Goal: Book appointment/travel/reservation

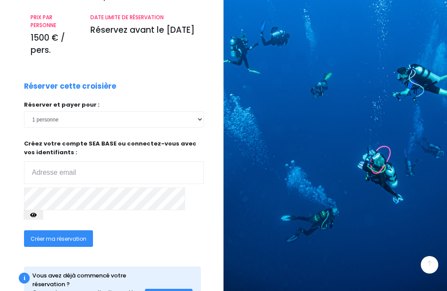
scroll to position [155, 0]
click at [43, 170] on input "email" at bounding box center [114, 173] width 180 height 23
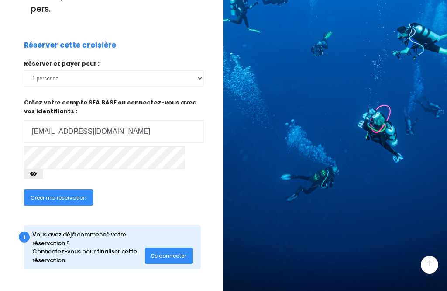
type input "bjardel@orange.fr"
click at [43, 169] on button "button" at bounding box center [34, 174] width 20 height 10
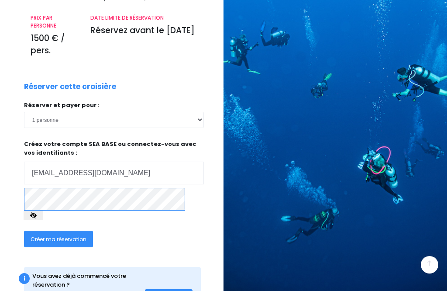
scroll to position [278, 0]
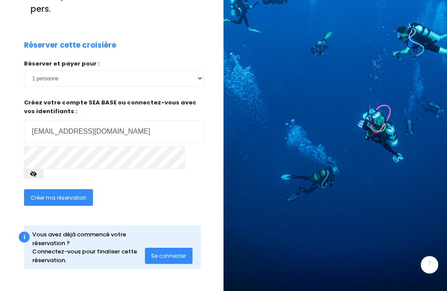
click at [37, 174] on icon "button" at bounding box center [33, 174] width 7 height 0
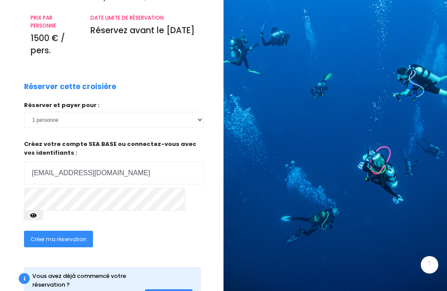
click at [43, 211] on button "button" at bounding box center [34, 216] width 20 height 10
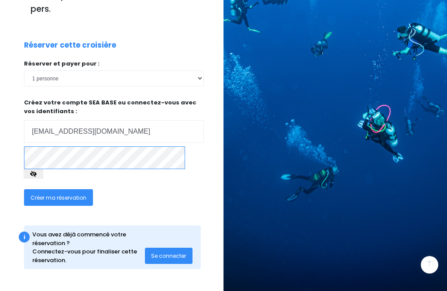
scroll to position [308, 0]
click at [58, 194] on span "Créer ma réservation" at bounding box center [59, 197] width 56 height 7
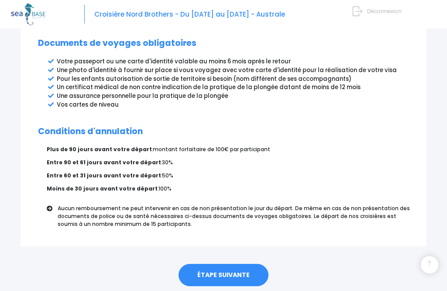
scroll to position [499, 0]
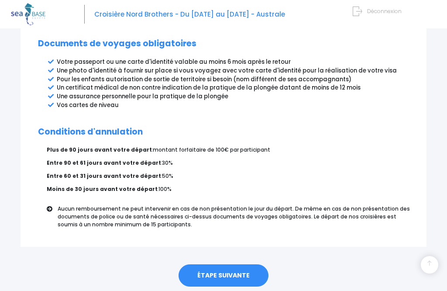
click at [228, 271] on link "ÉTAPE SUIVANTE" at bounding box center [224, 275] width 90 height 23
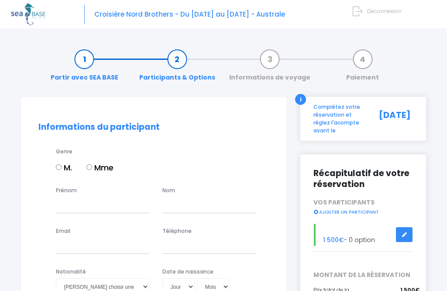
click at [92, 167] on input "Mme" at bounding box center [89, 167] width 6 height 6
radio input "true"
click at [77, 206] on input "Prénom" at bounding box center [102, 205] width 93 height 16
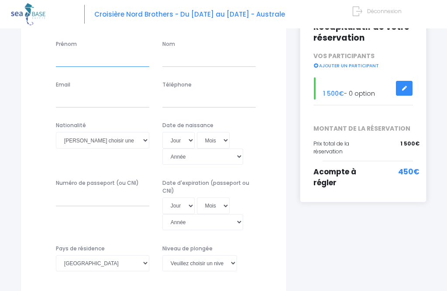
type input "Béatrice"
click at [201, 52] on input "text" at bounding box center [208, 59] width 93 height 16
type input "Charlot"
type input "bjardel@orange.fr"
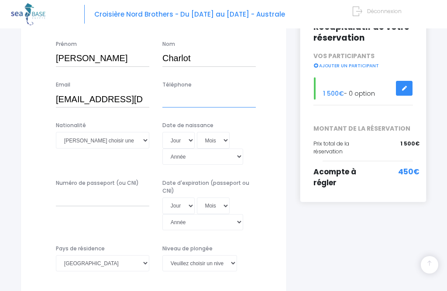
type input "330673268656"
click at [120, 137] on select "Veuillez choisir une nationalité Afghane Albanaise Algerienne Allemande America…" at bounding box center [102, 140] width 93 height 16
select select "Française"
click at [183, 143] on select "Jour 01 02 03 04 05 06 07 08 09 10 11 12 13 14 15 16 17 18 19 20 21 22 23 24 25…" at bounding box center [178, 140] width 32 height 16
select select "10"
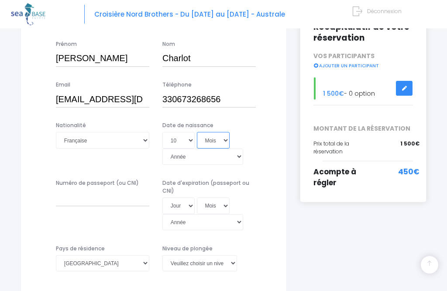
click at [202, 142] on select "Mois 01 02 03 04 05 06 07 08 09 10 11 12" at bounding box center [213, 140] width 33 height 16
select select "07"
click at [234, 149] on select "Année 2045 2044 2043 2042 2041 2040 2039 2038 2037 2036 2035 2034 2033 2032 203…" at bounding box center [202, 157] width 81 height 16
select select "1963"
type input "1963-07-10"
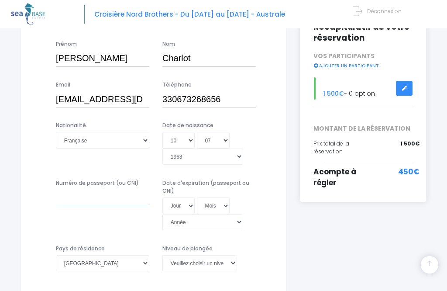
click at [76, 191] on input "Numéro de passeport (ou CNI)" at bounding box center [102, 198] width 93 height 16
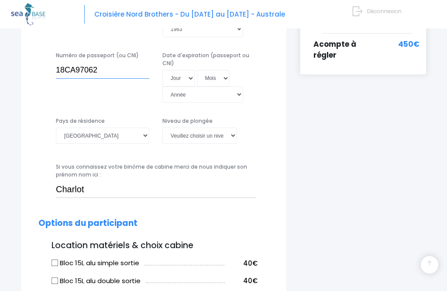
type input "18CA97062"
click at [171, 70] on select "Jour 01 02 03 04 05 06 07 08 09 10 11 12 13 14 15 16 17 18 19 20 21 22 23 24 25…" at bounding box center [178, 78] width 32 height 16
select select "06"
click at [207, 70] on select "Mois 01 02 03 04 05 06 07 08 09 10 11 12" at bounding box center [213, 78] width 33 height 16
select select "03"
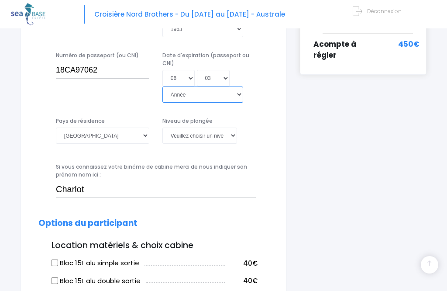
click at [242, 86] on select "Année 2045 2044 2043 2042 2041 2040 2039 2038 2037 2036 2035 2034 2033 2032 203…" at bounding box center [202, 94] width 81 height 16
select select "2028"
type input "2028-03-06"
click at [227, 128] on select "Veuillez choisir un niveau de plongée Non plongeur Junior OW diver Adventure OW…" at bounding box center [199, 136] width 75 height 16
select select "N3"
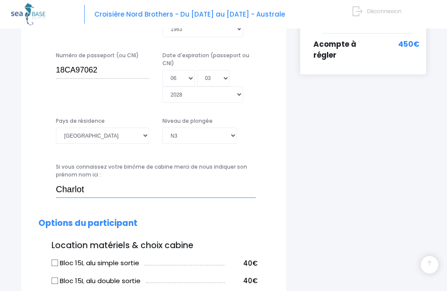
click at [114, 181] on input "Charlot" at bounding box center [156, 189] width 200 height 16
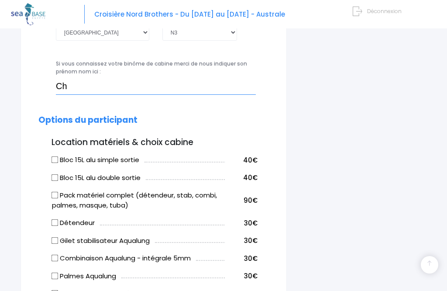
type input "C"
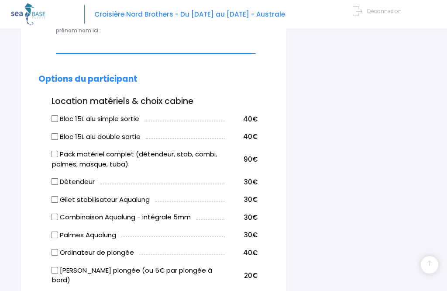
scroll to position [420, 0]
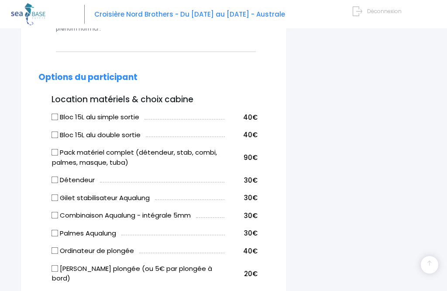
click at [56, 114] on input "Bloc 15L alu simple sortie" at bounding box center [55, 117] width 7 height 7
checkbox input "true"
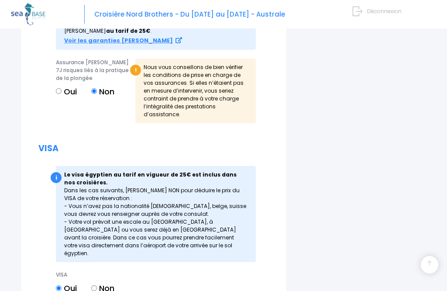
scroll to position [945, 0]
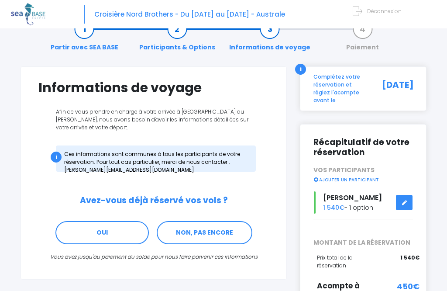
scroll to position [31, 0]
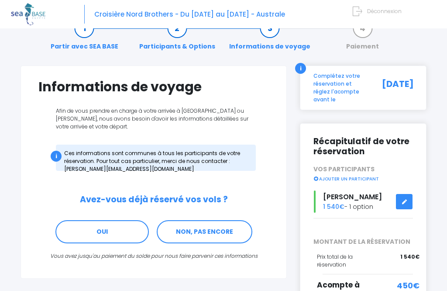
click at [216, 232] on link "NON, PAS ENCORE" at bounding box center [205, 232] width 96 height 24
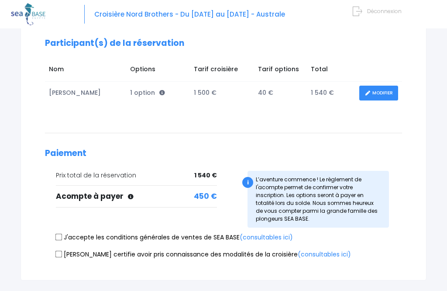
scroll to position [124, 0]
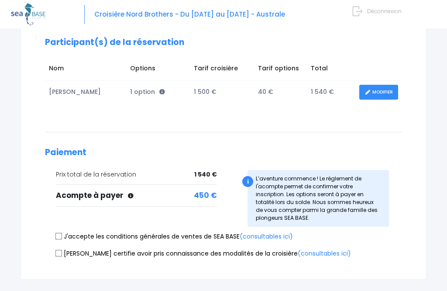
click at [58, 239] on input "J'accepte les conditions générales de ventes de SEA BASE (consultables ici)" at bounding box center [58, 236] width 7 height 7
checkbox input "true"
click at [61, 256] on input "Je certifie avoir pris connaissance des modalités de la croisière (consultables…" at bounding box center [58, 253] width 7 height 7
checkbox input "true"
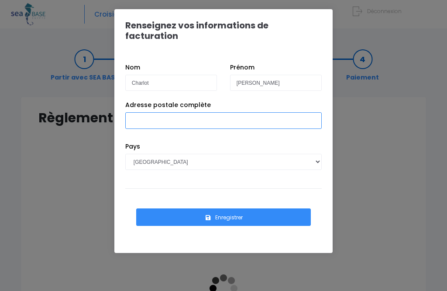
click at [150, 112] on input "Adresse postale complète" at bounding box center [223, 120] width 197 height 16
type input "10 Chemin Braque"
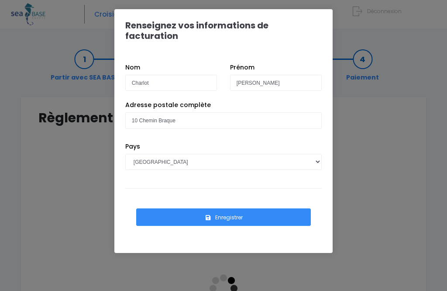
click at [230, 208] on button "Enregistrer" at bounding box center [223, 216] width 175 height 17
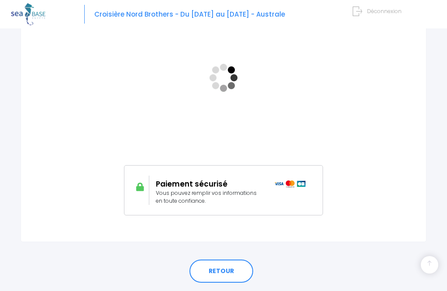
scroll to position [210, 0]
click at [223, 270] on link "RETOUR" at bounding box center [222, 272] width 64 height 24
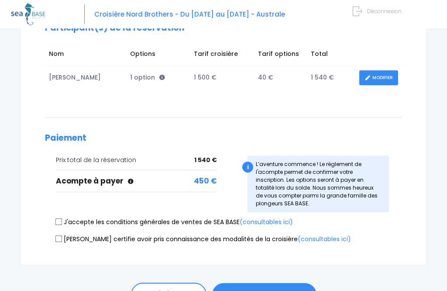
scroll to position [138, 0]
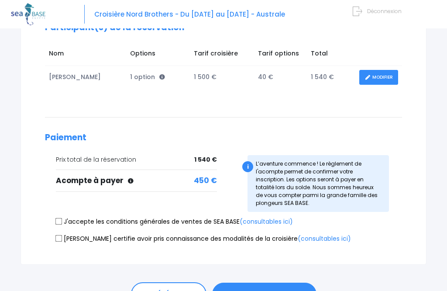
click at [61, 221] on input "J'accepte les conditions générales de ventes de SEA BASE (consultables ici)" at bounding box center [58, 221] width 7 height 7
checkbox input "true"
click at [61, 239] on input "Je certifie avoir pris connaissance des modalités de la croisière (consultables…" at bounding box center [58, 238] width 7 height 7
checkbox input "true"
click at [274, 290] on button "PASSER AU PAIEMENT" at bounding box center [264, 294] width 104 height 23
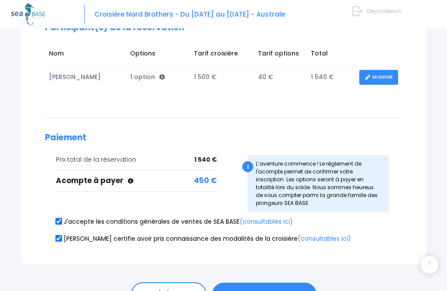
scroll to position [145, 0]
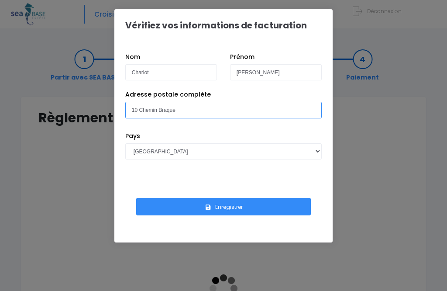
click at [201, 111] on input "10 Chemin Braque" at bounding box center [223, 110] width 197 height 16
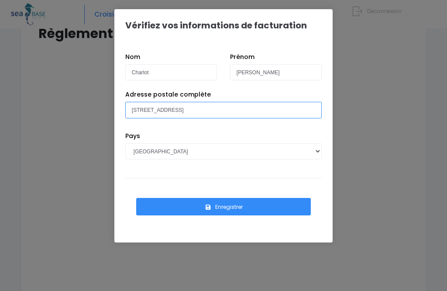
scroll to position [85, 0]
type input "[STREET_ADDRESS]"
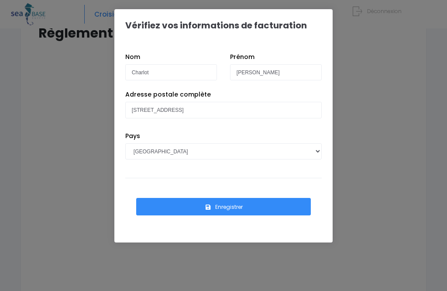
click at [230, 198] on button "Enregistrer" at bounding box center [223, 206] width 175 height 17
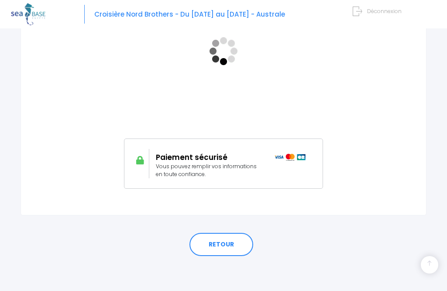
scroll to position [384, 0]
click at [223, 233] on link "RETOUR" at bounding box center [222, 245] width 64 height 24
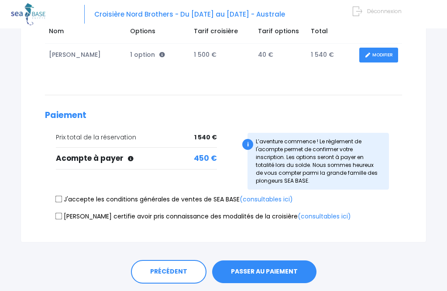
scroll to position [160, 0]
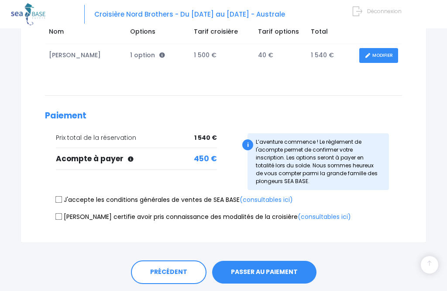
click at [62, 196] on input "J'accepte les conditions générales de ventes de SEA BASE (consultables ici)" at bounding box center [58, 199] width 7 height 7
checkbox input "true"
click at [59, 219] on input "Je certifie avoir pris connaissance des modalités de la croisière (consultables…" at bounding box center [58, 216] width 7 height 7
checkbox input "true"
click at [273, 275] on button "PASSER AU PAIEMENT" at bounding box center [264, 272] width 104 height 23
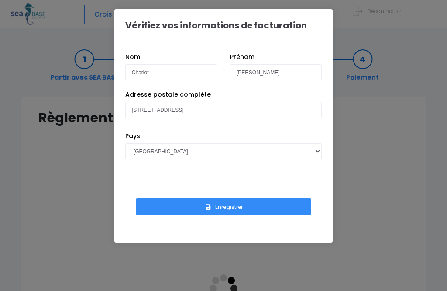
click at [233, 207] on button "Enregistrer" at bounding box center [223, 206] width 175 height 17
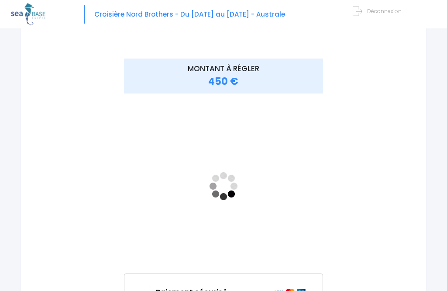
scroll to position [197, 84]
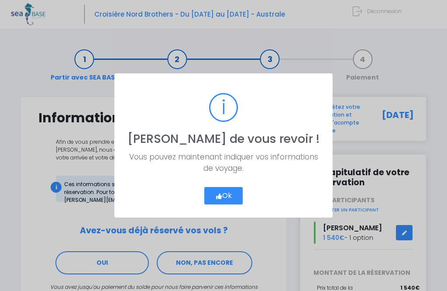
click at [228, 197] on button "Ok" at bounding box center [223, 195] width 39 height 17
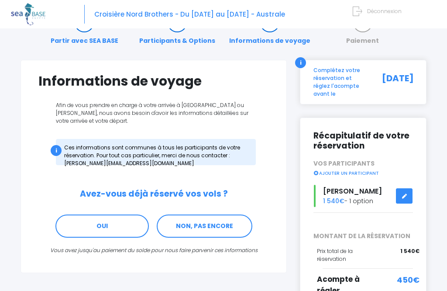
scroll to position [37, 0]
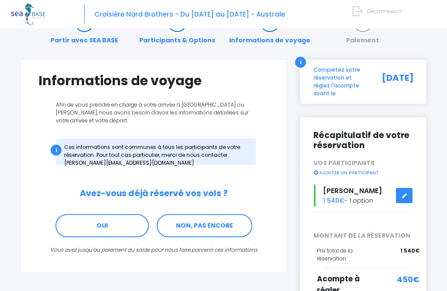
click at [209, 229] on link "NON, PAS ENCORE" at bounding box center [205, 226] width 96 height 24
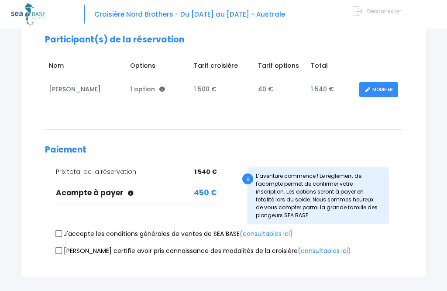
scroll to position [129, 0]
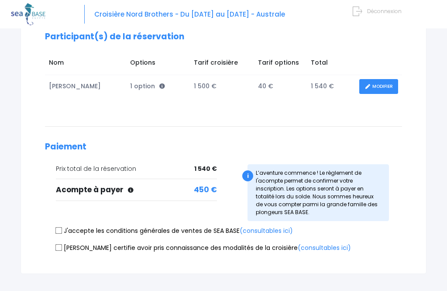
click at [59, 227] on input "J'accepte les conditions générales de ventes de SEA BASE (consultables ici)" at bounding box center [58, 230] width 7 height 7
checkbox input "true"
click at [59, 247] on input "Je certifie avoir pris connaissance des modalités de la croisière (consultables…" at bounding box center [58, 247] width 7 height 7
checkbox input "true"
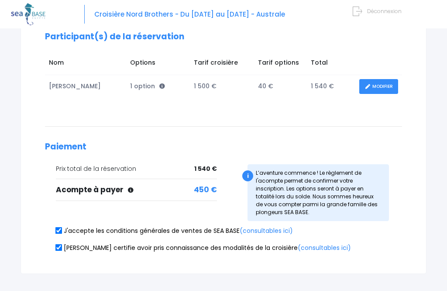
scroll to position [154, 0]
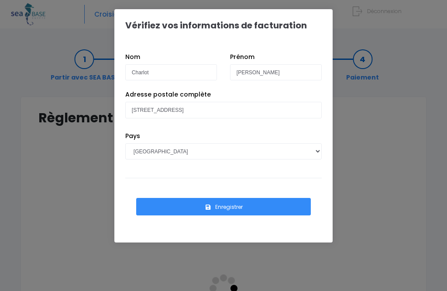
click at [232, 209] on button "Enregistrer" at bounding box center [223, 206] width 175 height 17
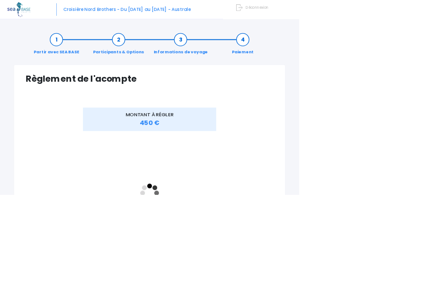
scroll to position [66, 0]
